Goal: Information Seeking & Learning: Learn about a topic

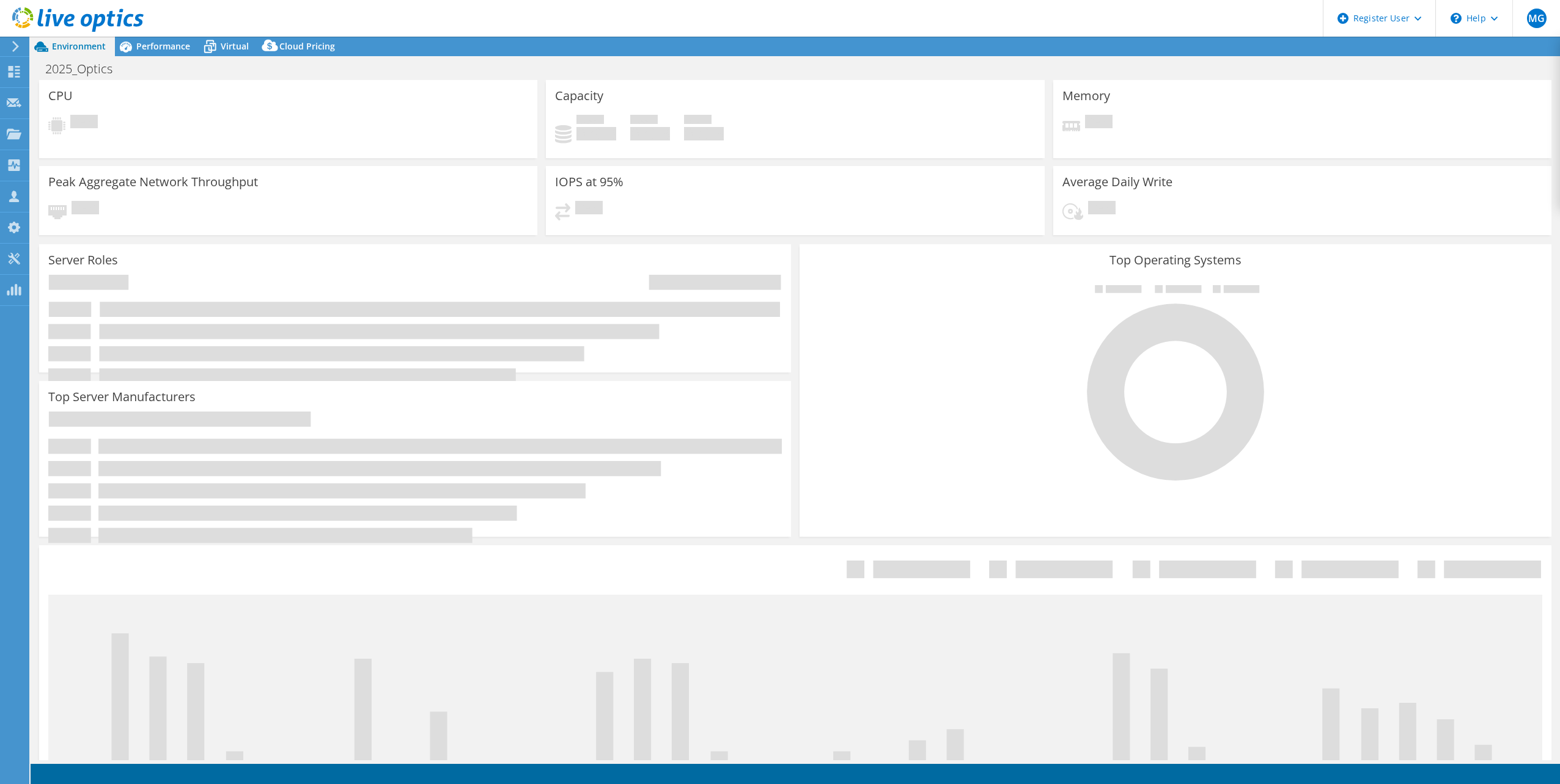
select select "USD"
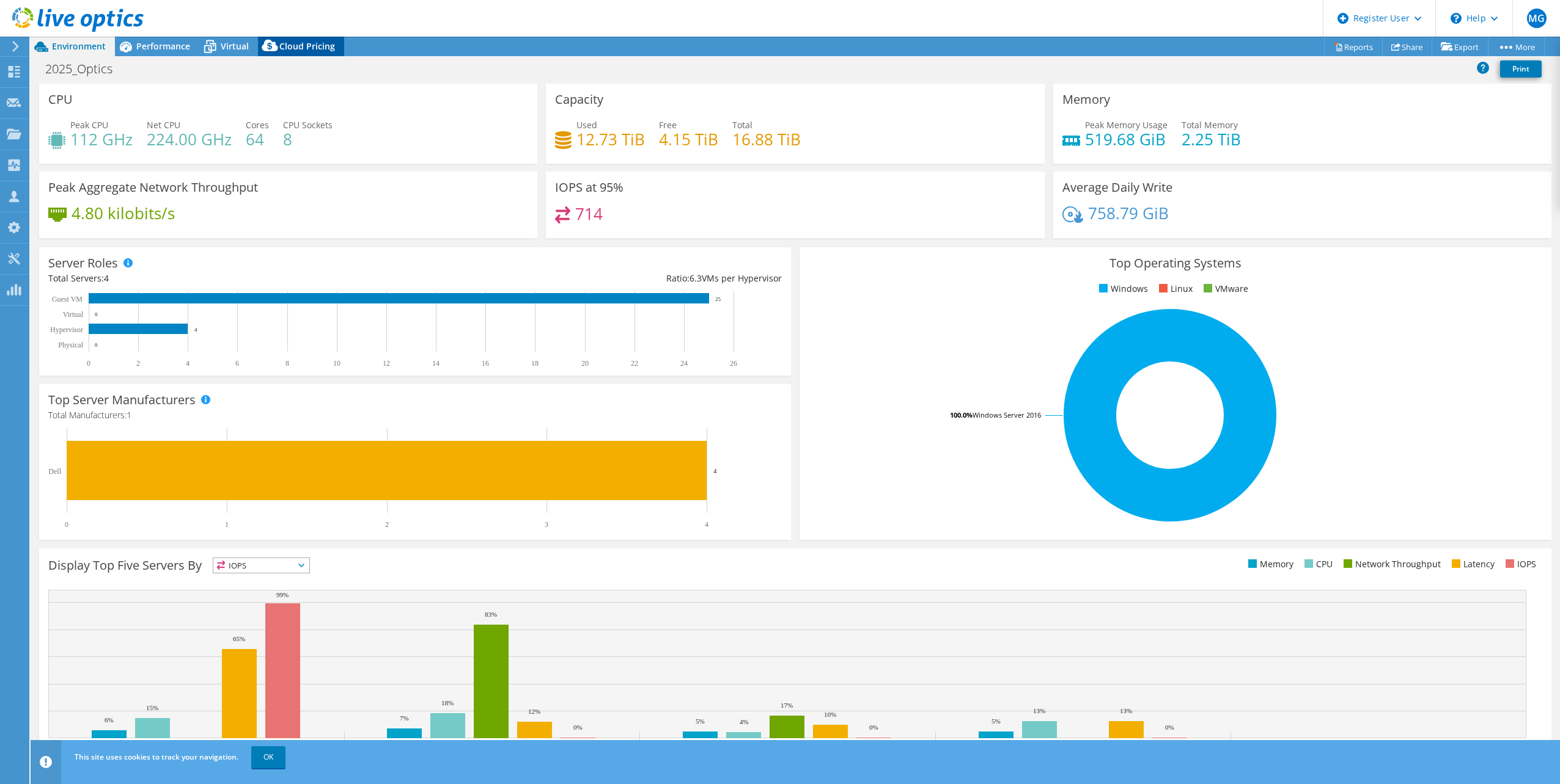
click at [314, 55] on div "Cloud Pricing" at bounding box center [301, 47] width 87 height 20
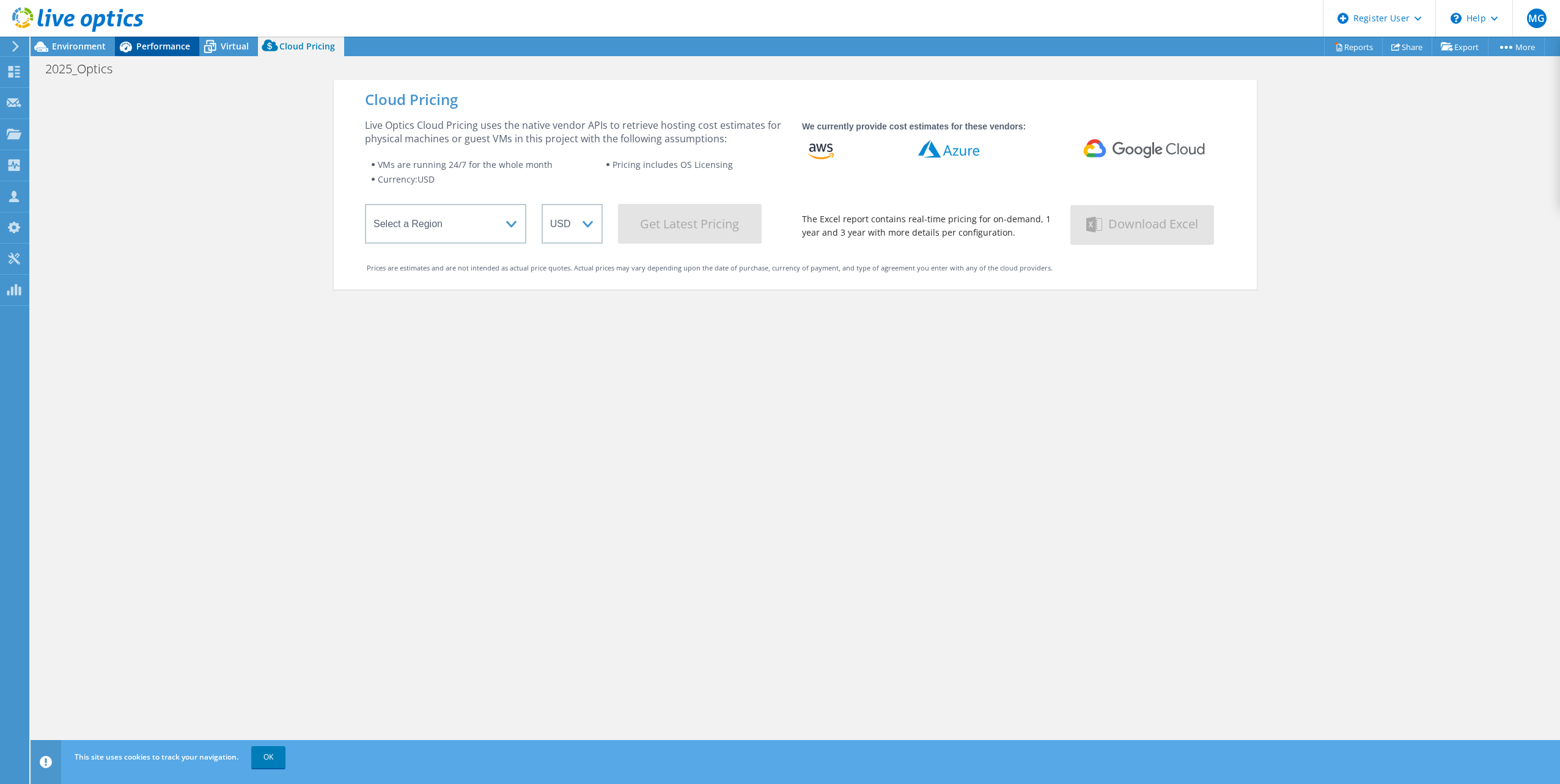
click at [180, 47] on span "Performance" at bounding box center [163, 46] width 54 height 11
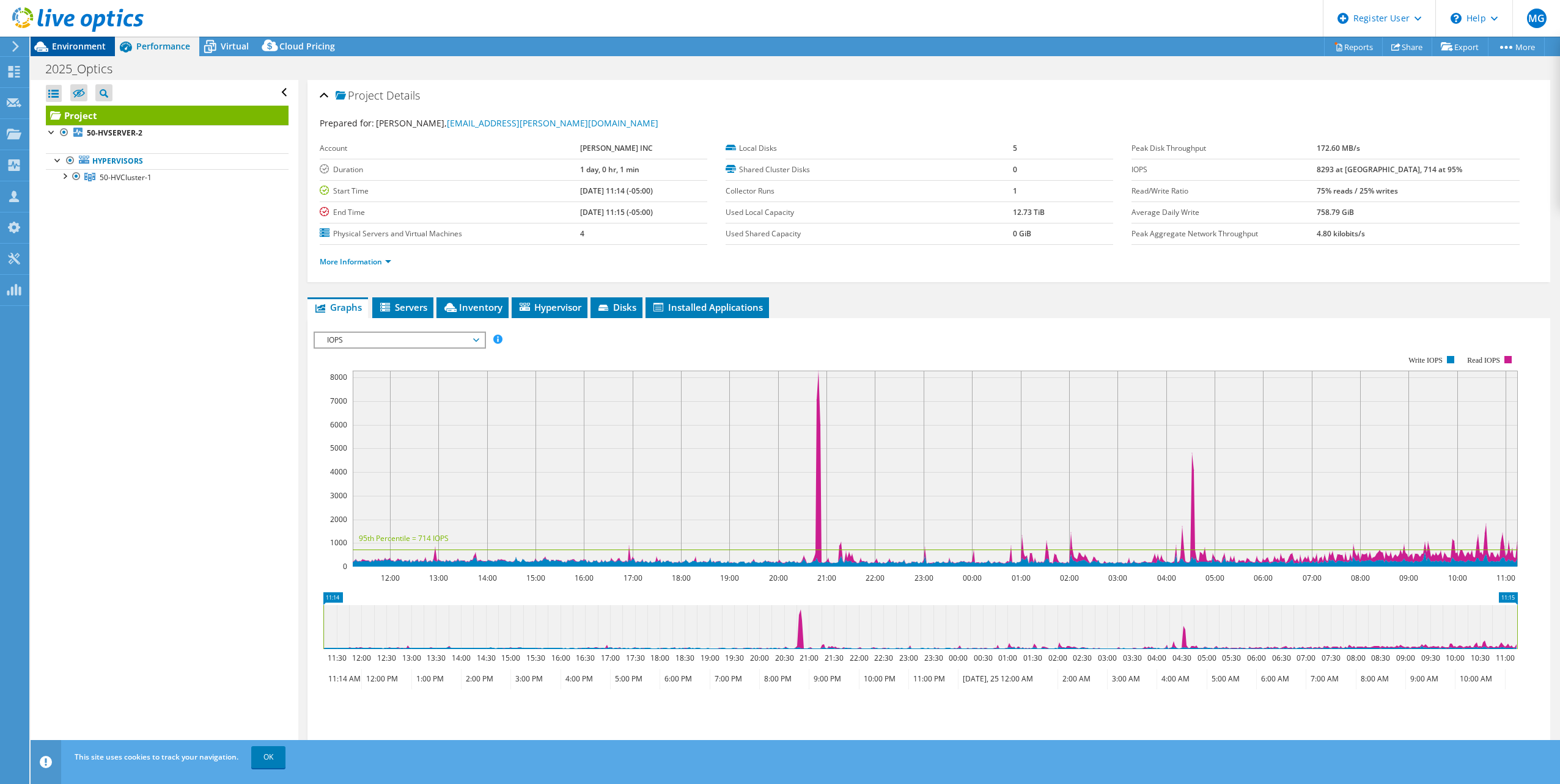
click at [61, 47] on span "Environment" at bounding box center [79, 46] width 54 height 11
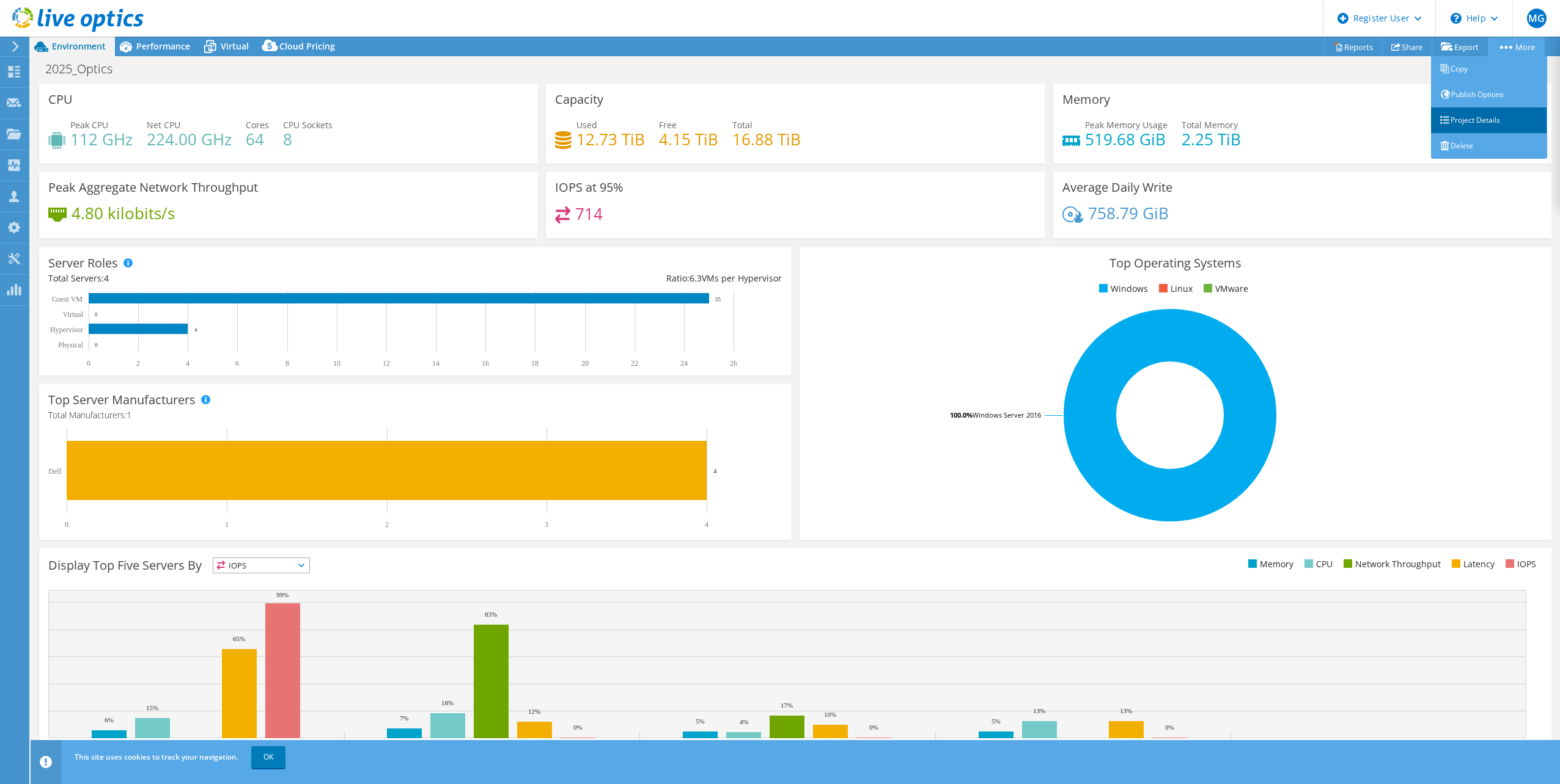
click at [1493, 117] on link "Project Details" at bounding box center [1489, 120] width 116 height 26
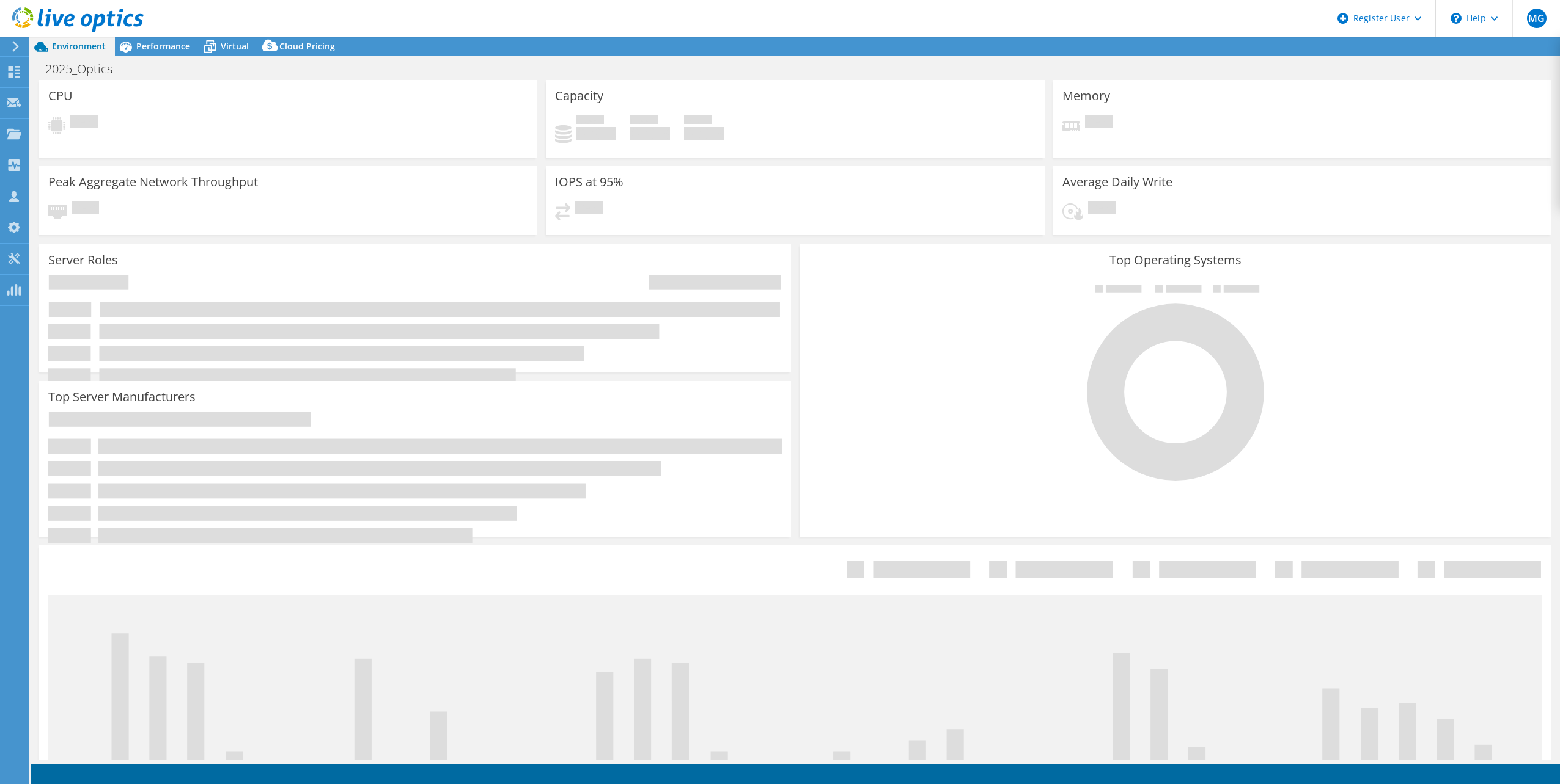
select select "USD"
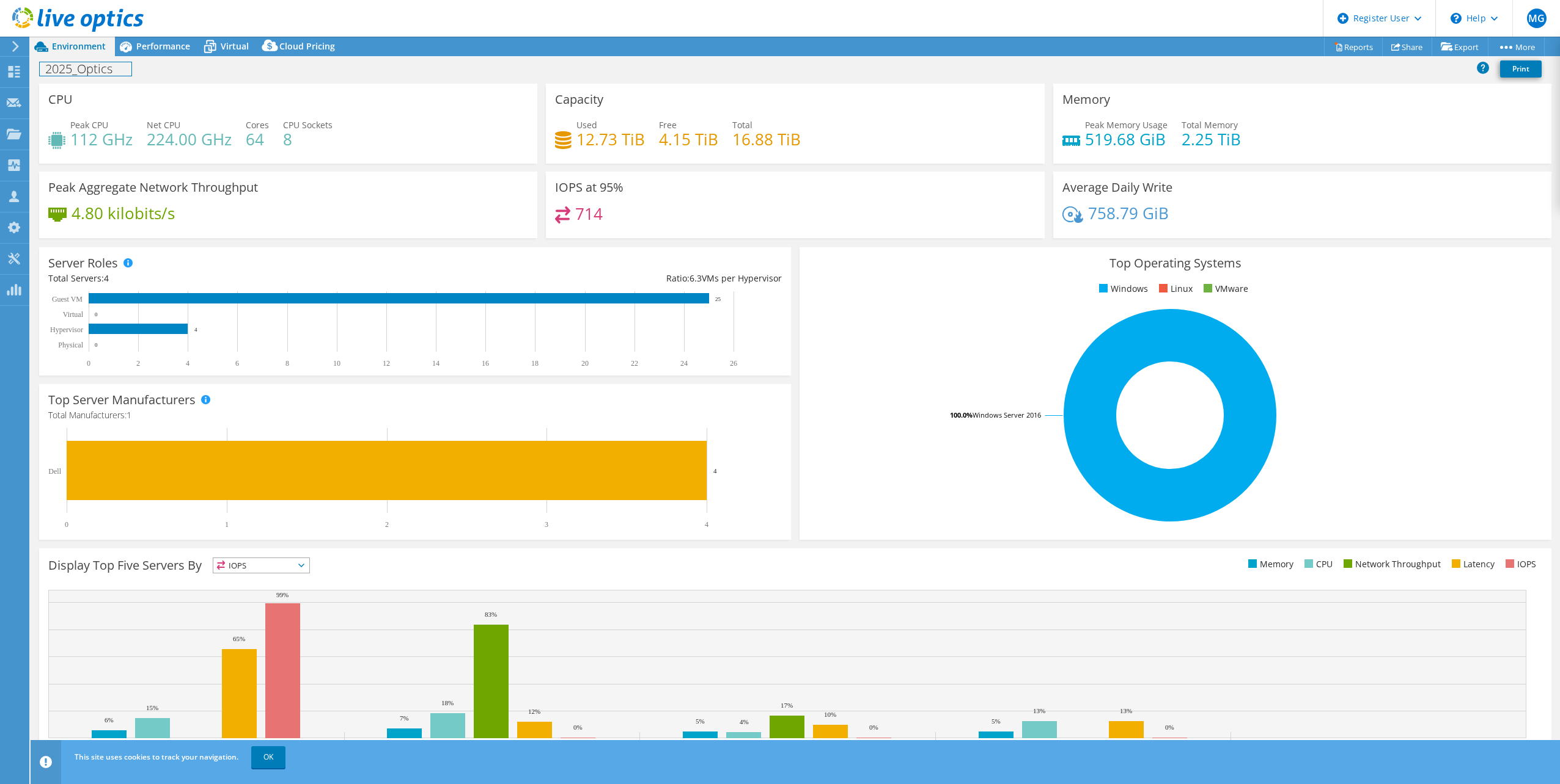
drag, startPoint x: 110, startPoint y: 78, endPoint x: 61, endPoint y: 78, distance: 49.0
click at [62, 78] on div "2025_Optics Print" at bounding box center [795, 69] width 1530 height 23
click at [128, 104] on div "CPU Peak CPU 112 GHz Net CPU 224.00 GHz Cores 64 CPU Sockets 8" at bounding box center [287, 124] width 498 height 80
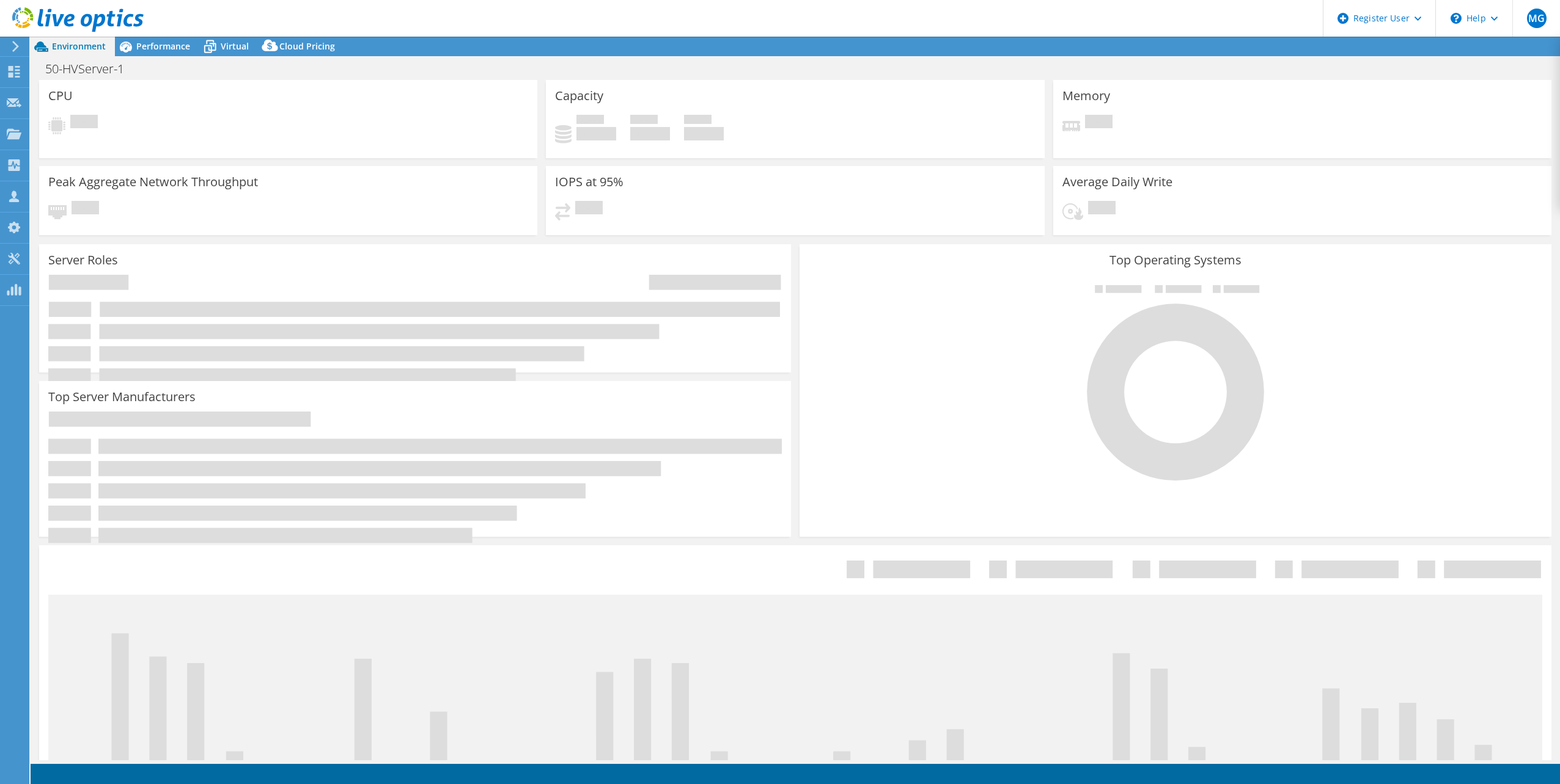
select select "USD"
